Goal: Complete application form

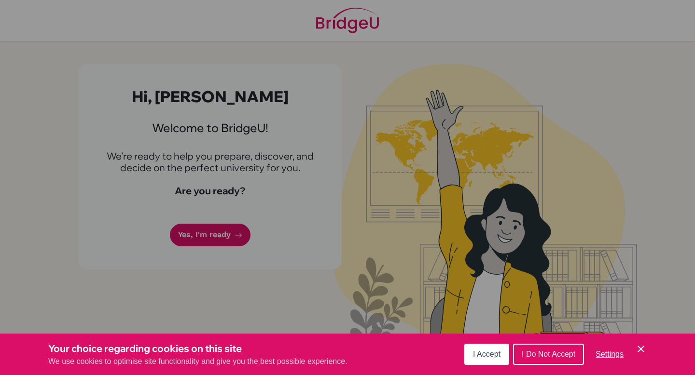
click at [641, 348] on icon "Cookie Control Close Icon" at bounding box center [641, 350] width 12 height 12
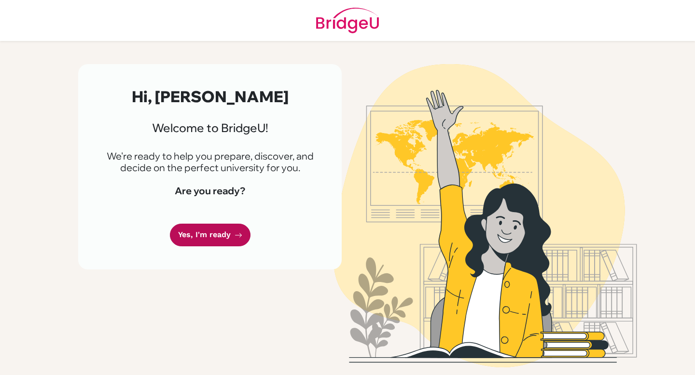
click at [225, 237] on link "Yes, I'm ready" at bounding box center [210, 235] width 81 height 23
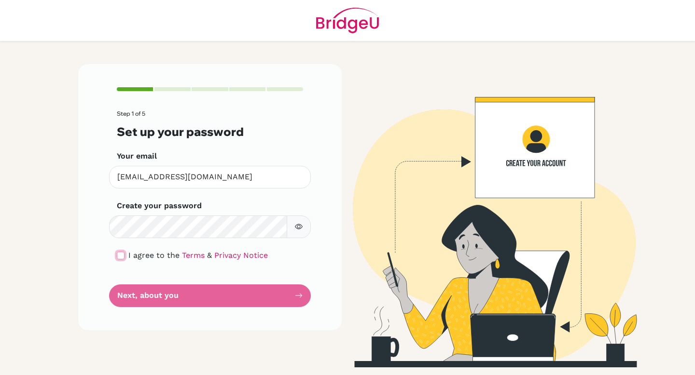
click at [121, 256] on input "checkbox" at bounding box center [121, 256] width 8 height 8
checkbox input "true"
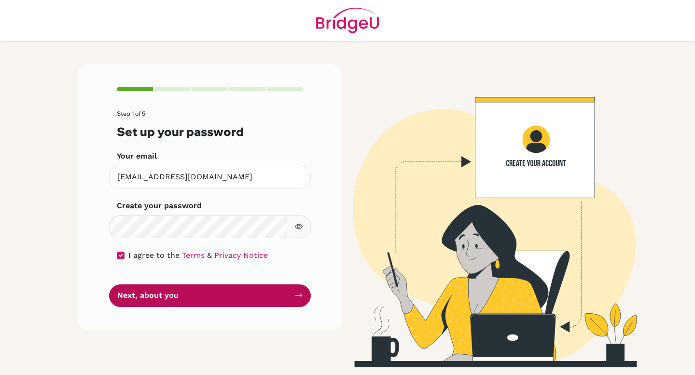
click at [238, 296] on button "Next, about you" at bounding box center [210, 296] width 202 height 23
